Goal: Find specific page/section: Find specific page/section

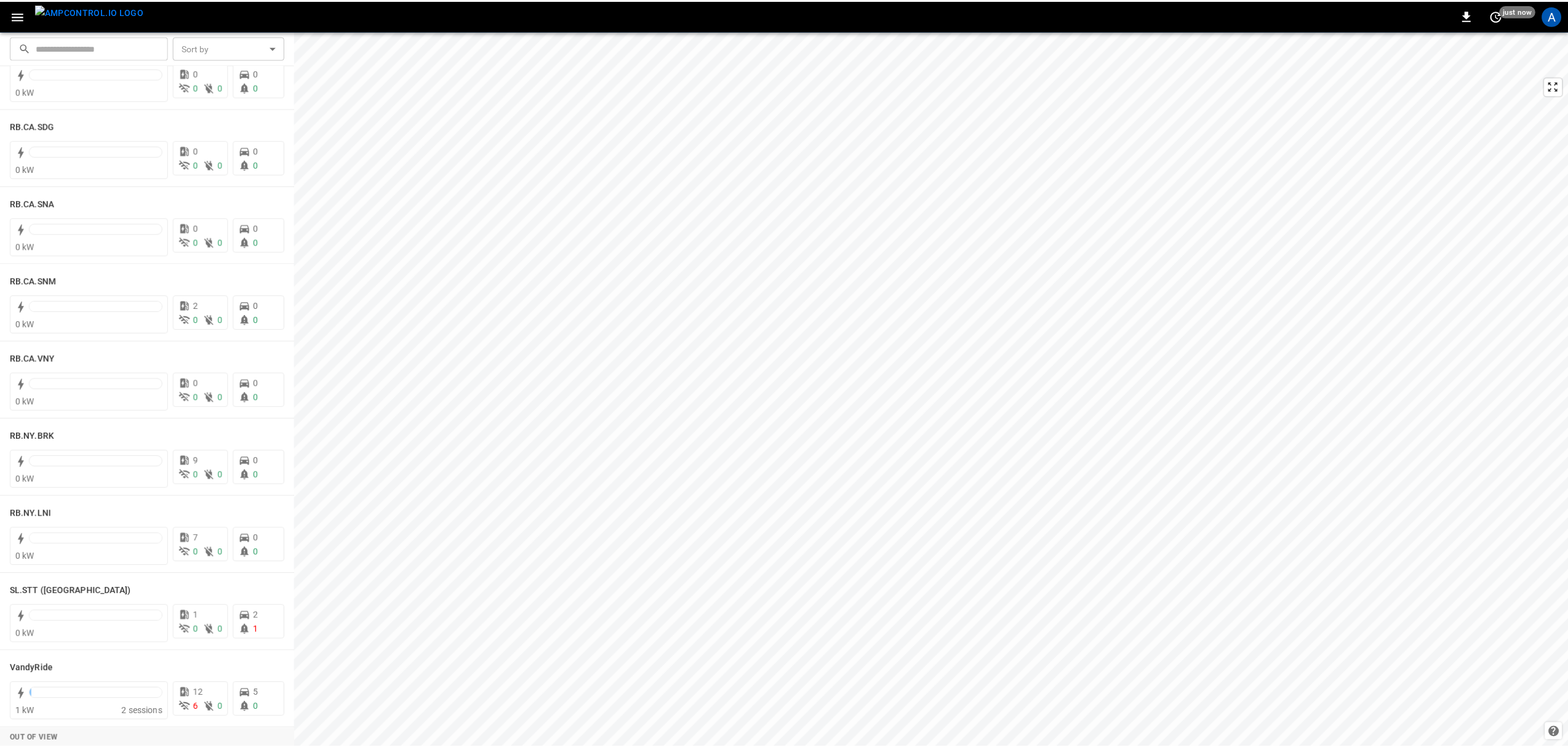
scroll to position [2050, 0]
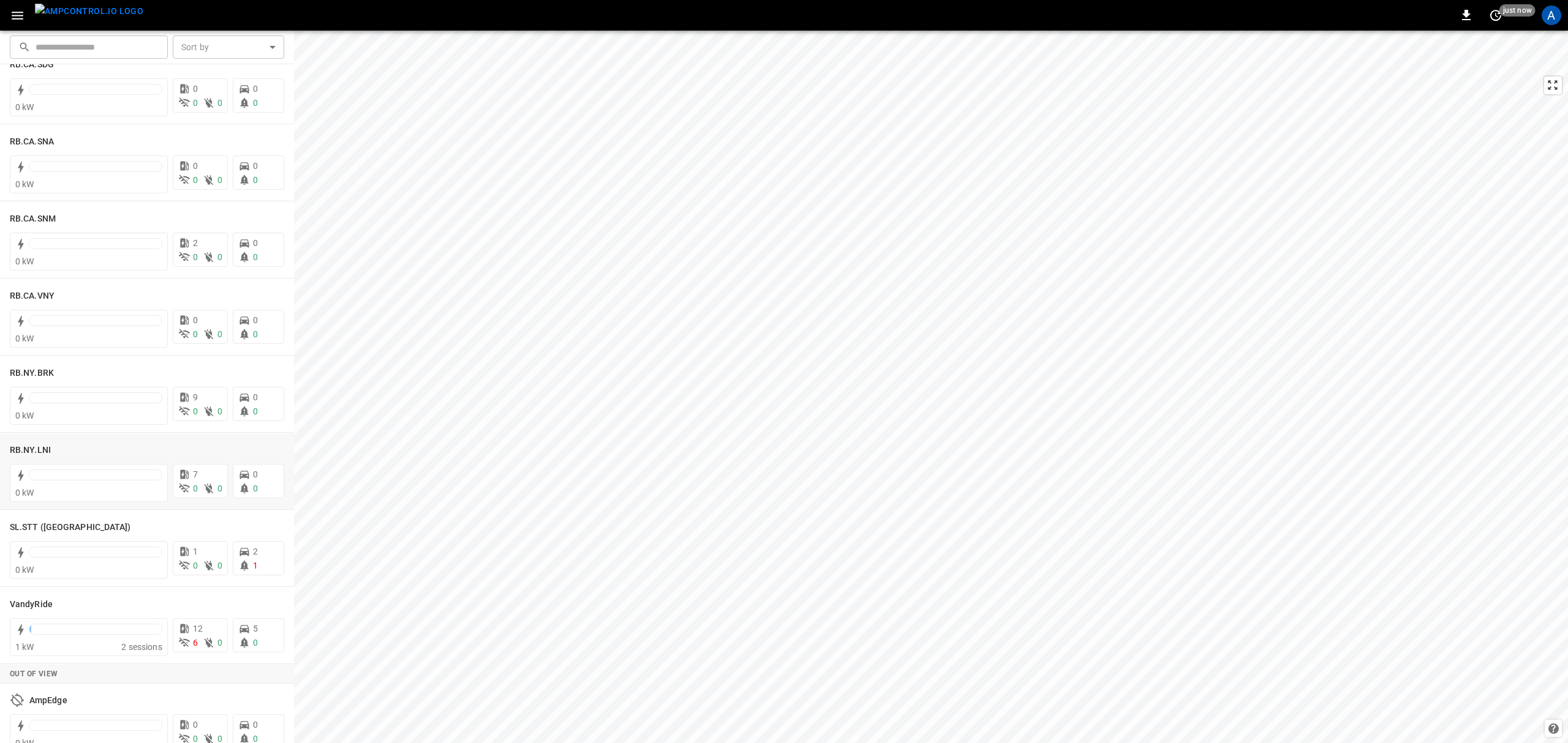
click at [29, 447] on h6 "RB.NY.LNI" at bounding box center [30, 450] width 41 height 13
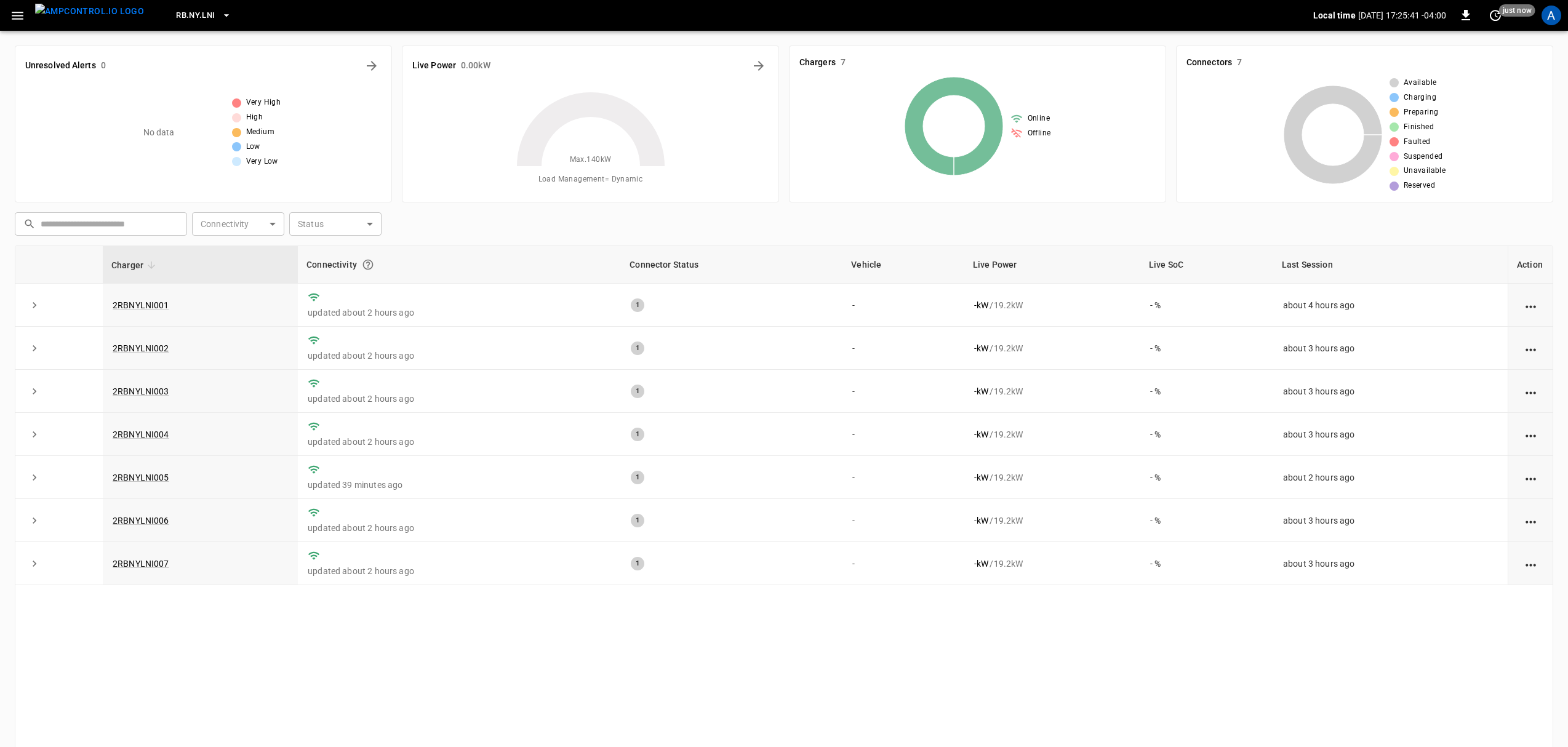
click at [144, 569] on link "2RBNYLNI007" at bounding box center [141, 564] width 57 height 10
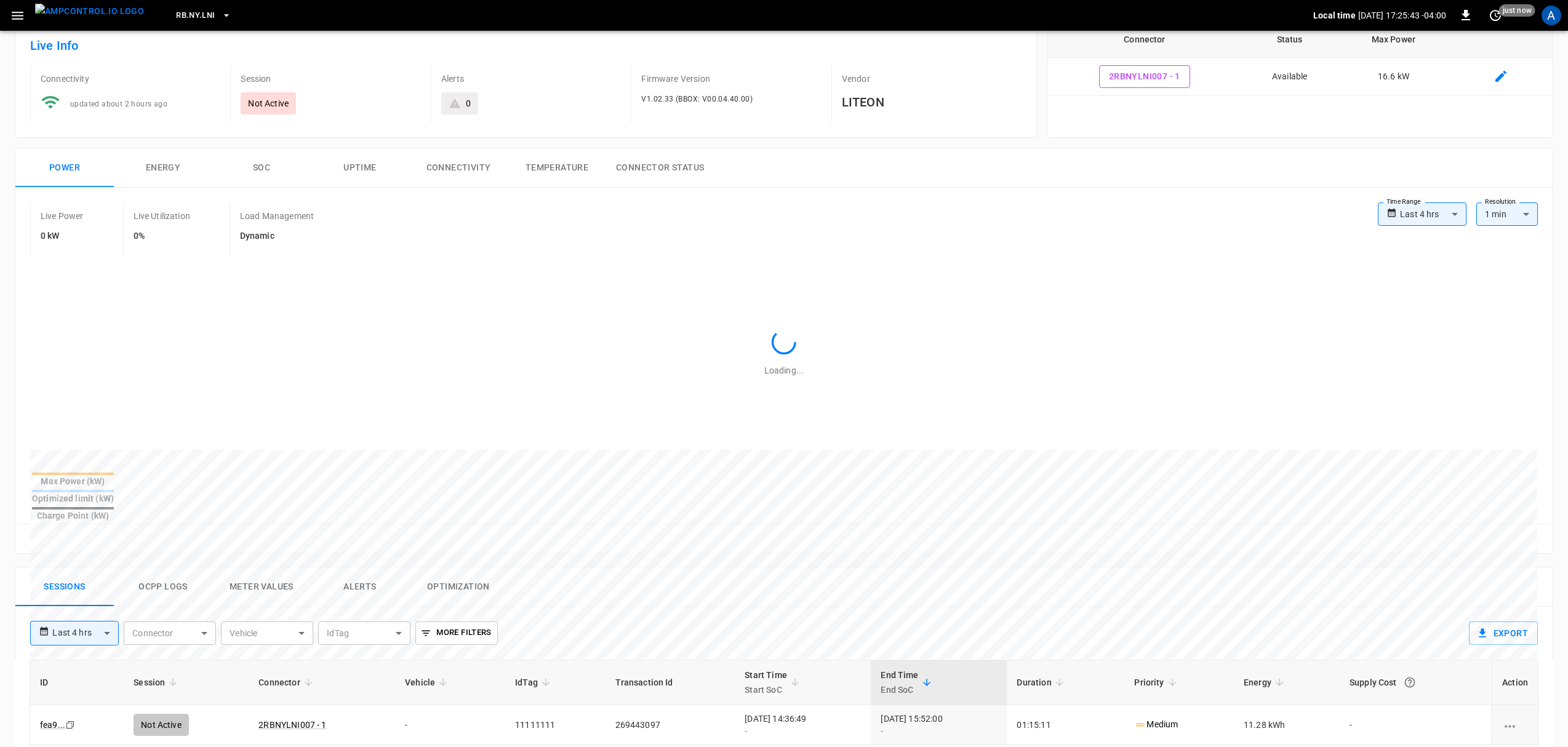
scroll to position [164, 0]
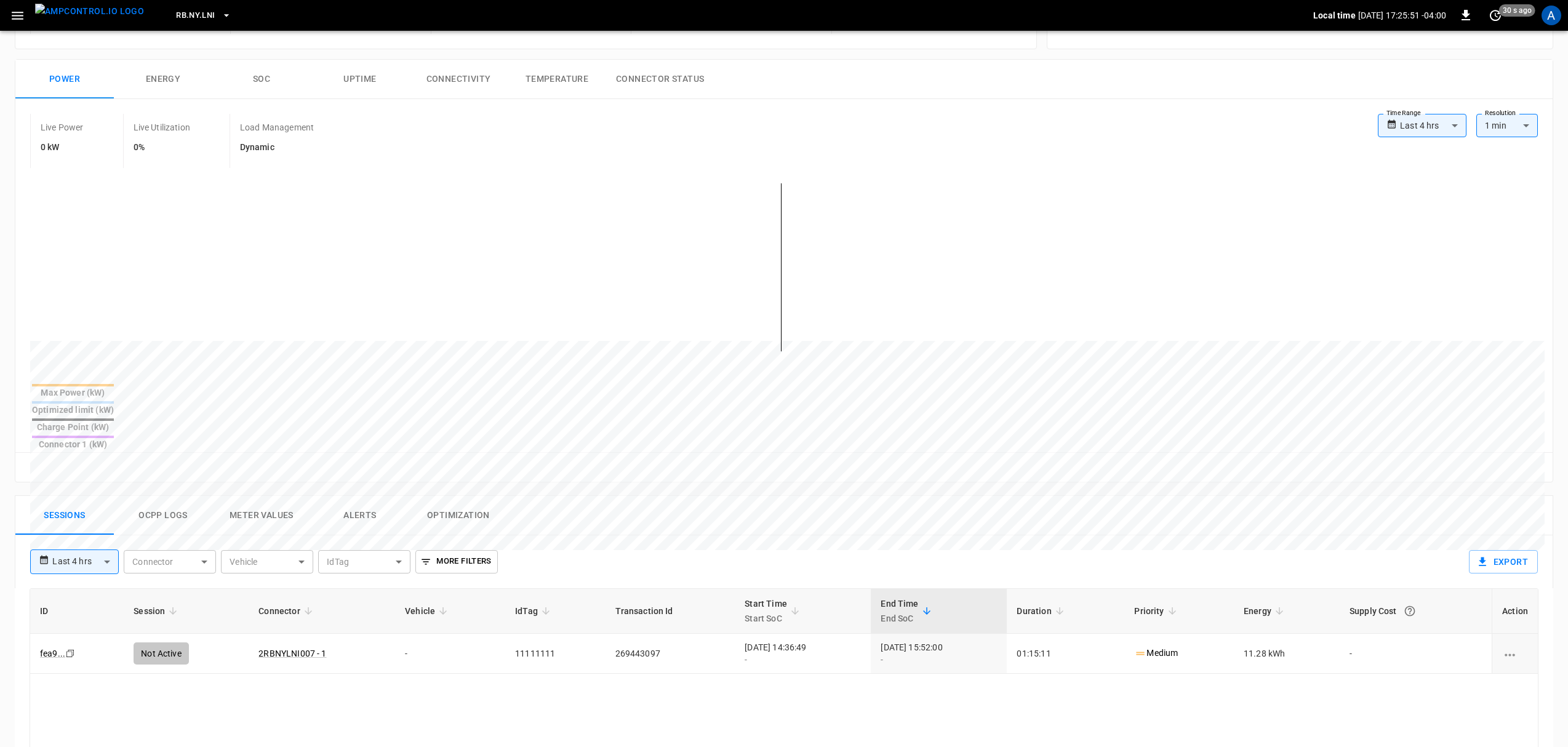
scroll to position [164, 0]
